Goal: Check status: Check status

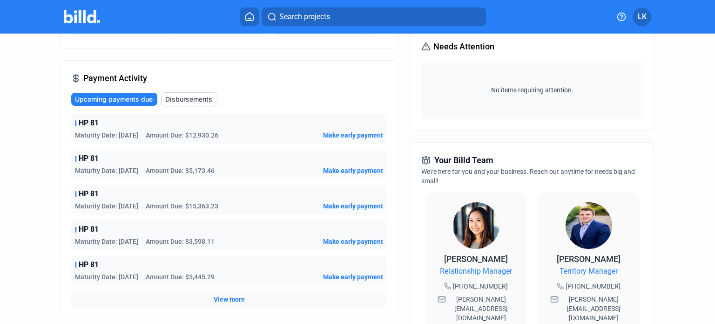
scroll to position [140, 0]
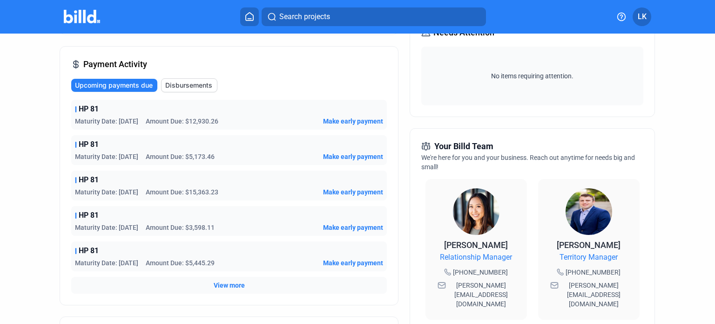
click at [224, 286] on span "View more" at bounding box center [229, 284] width 31 height 9
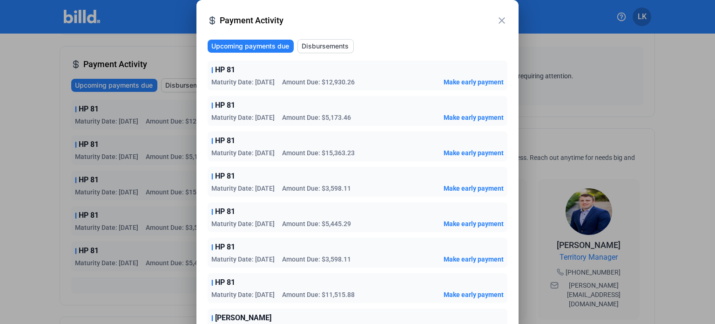
click at [322, 44] on span "Disbursements" at bounding box center [325, 45] width 47 height 9
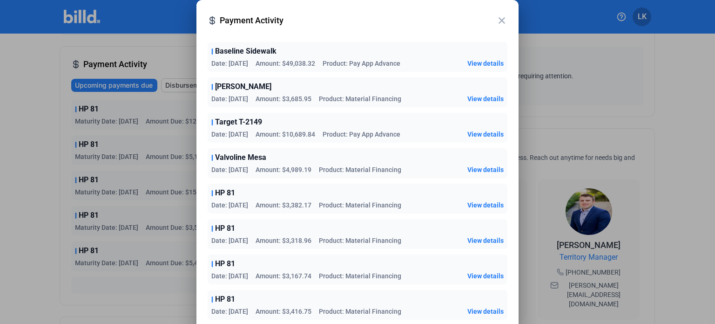
scroll to position [0, 0]
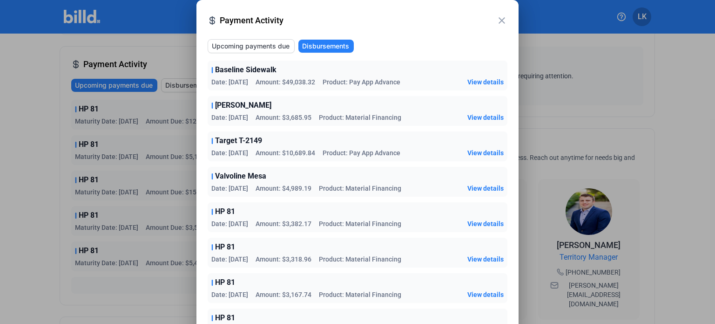
click at [250, 42] on span "Upcoming payments due" at bounding box center [251, 45] width 78 height 9
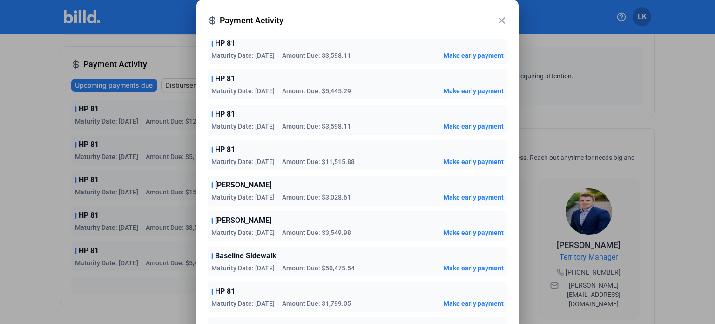
scroll to position [140, 0]
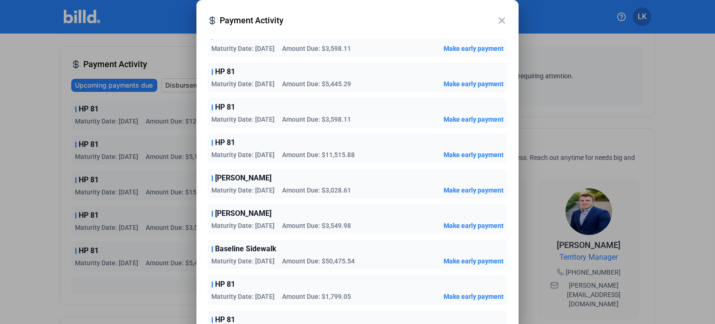
click at [498, 20] on mat-icon "close" at bounding box center [502, 20] width 11 height 11
